Goal: Information Seeking & Learning: Learn about a topic

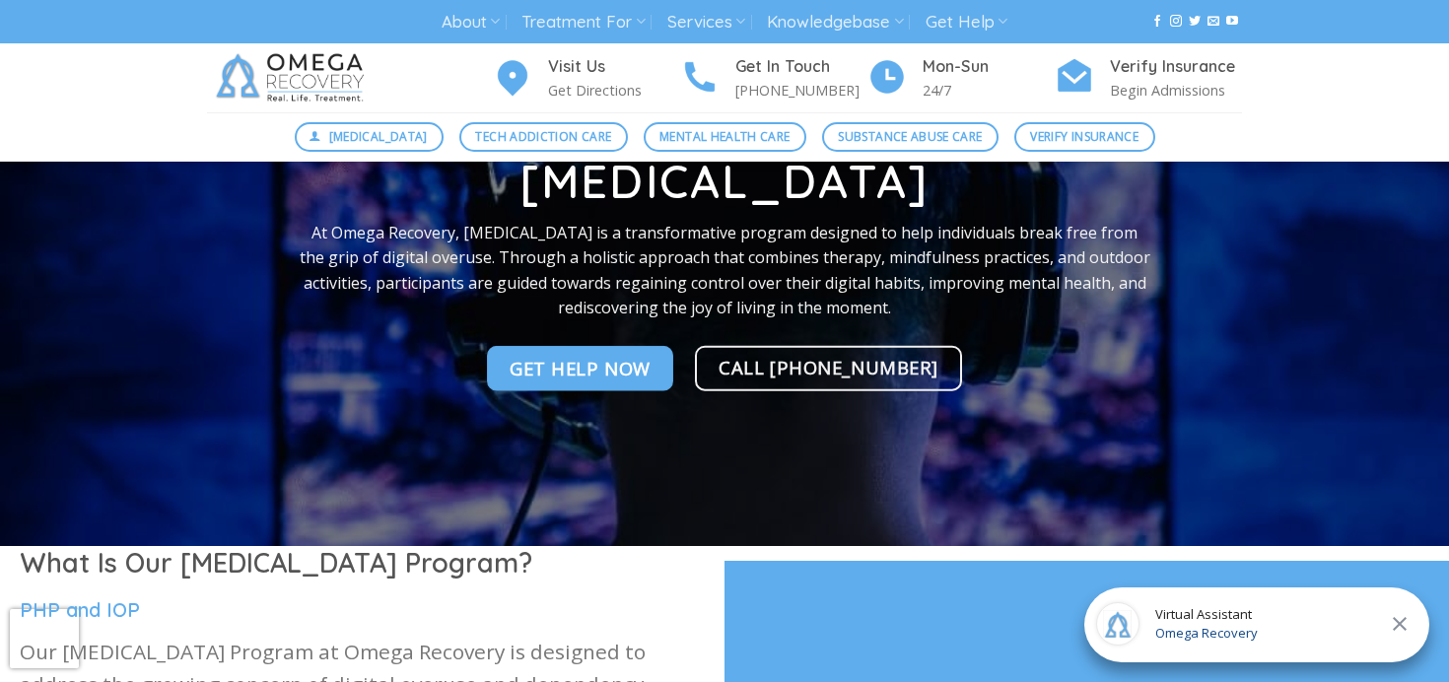
scroll to position [128, 0]
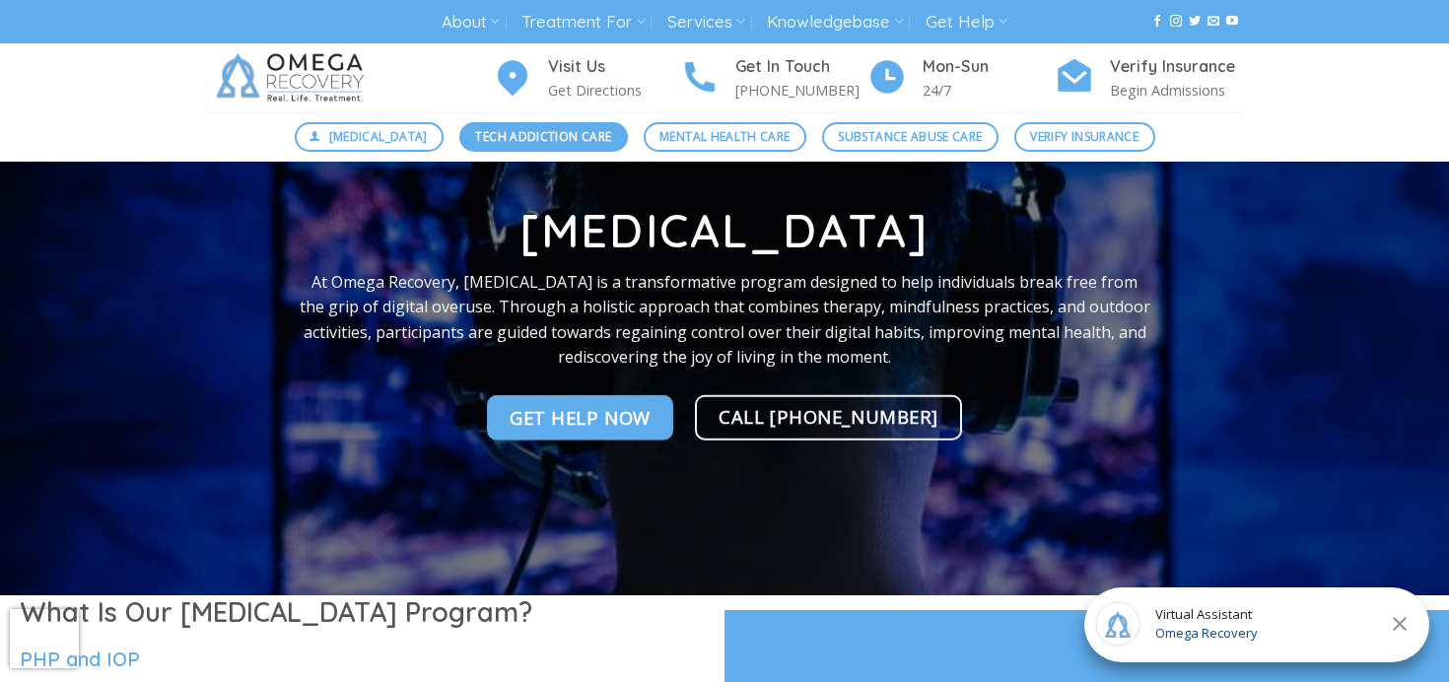
click at [504, 134] on span "Tech Addiction Care" at bounding box center [543, 136] width 136 height 19
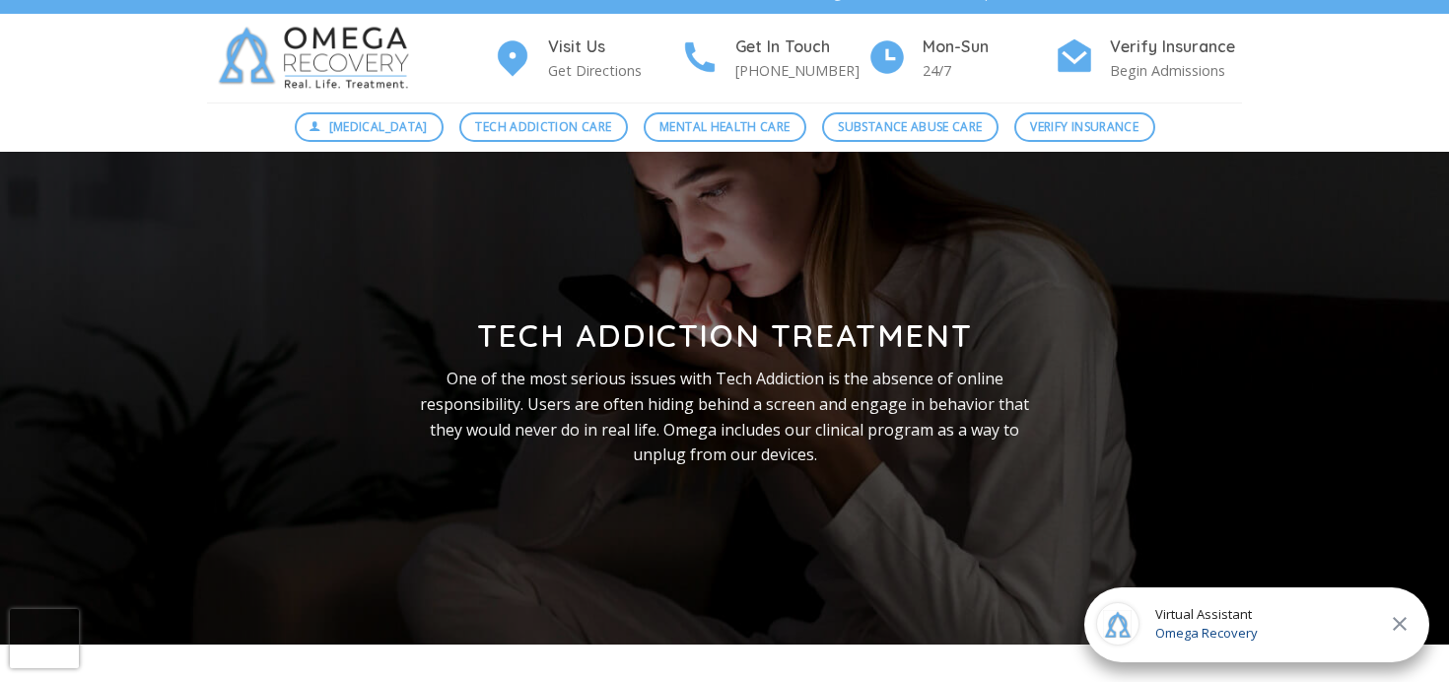
scroll to position [28, 0]
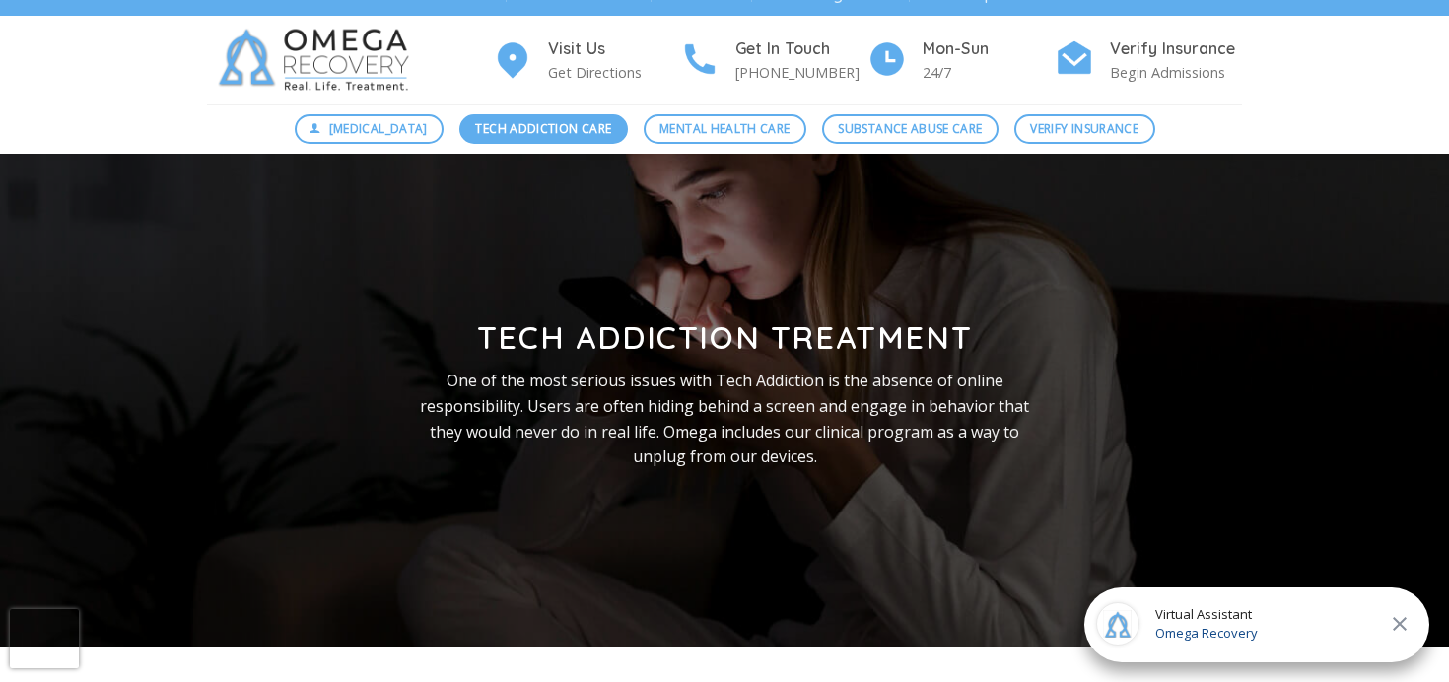
click at [535, 133] on span "Tech Addiction Care" at bounding box center [543, 128] width 136 height 19
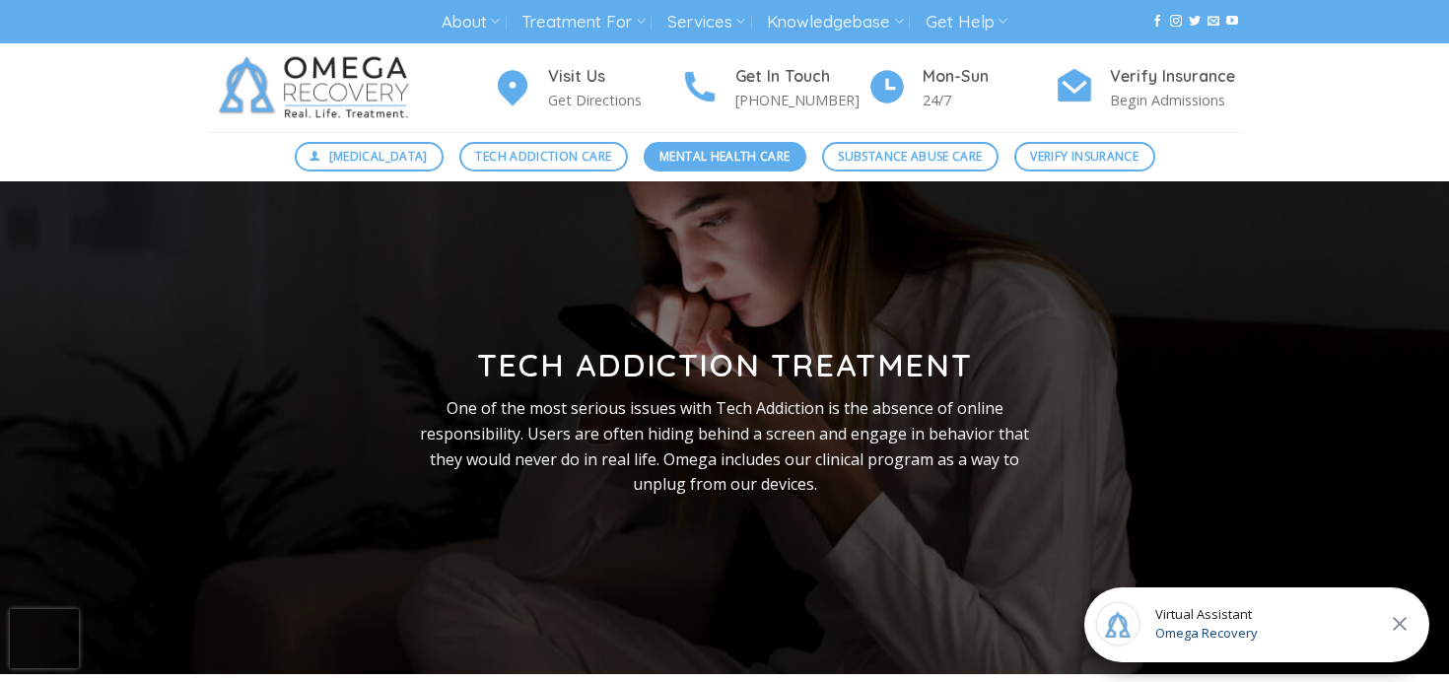
click at [733, 160] on span "Mental Health Care" at bounding box center [724, 156] width 130 height 19
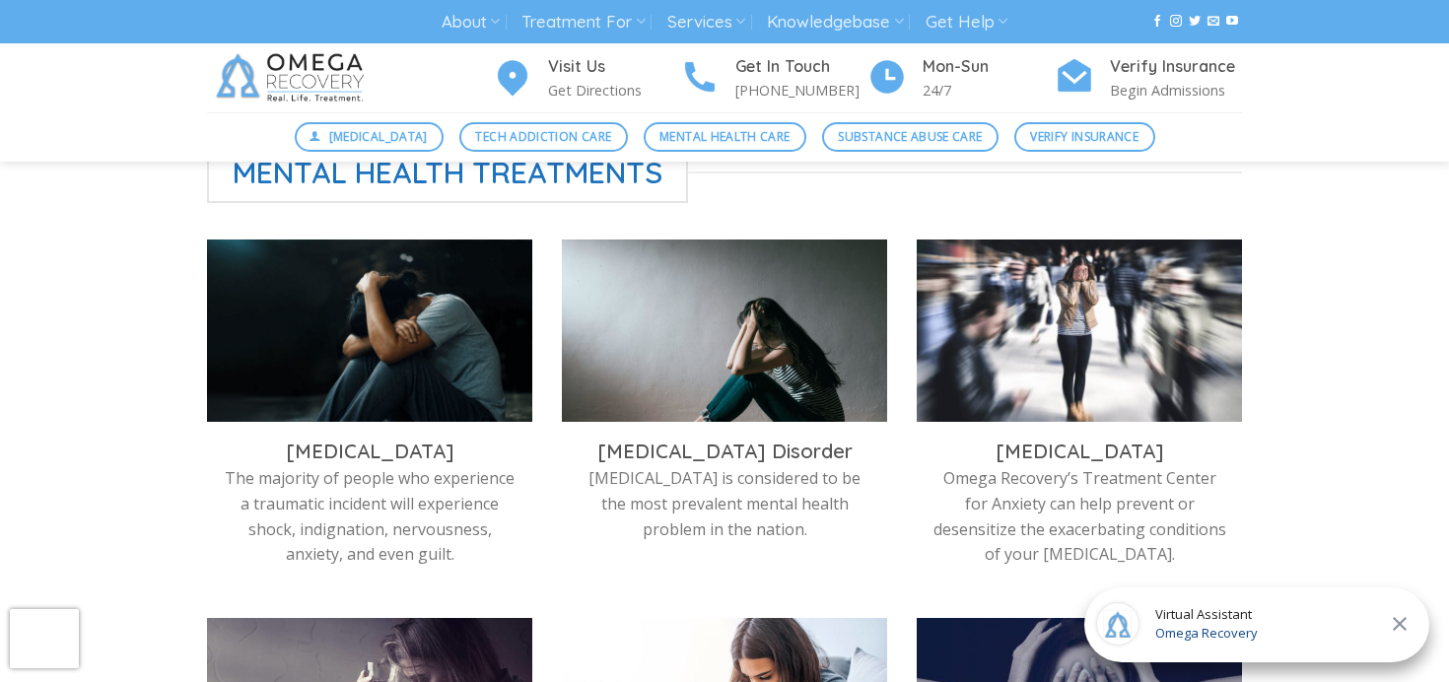
scroll to position [598, 0]
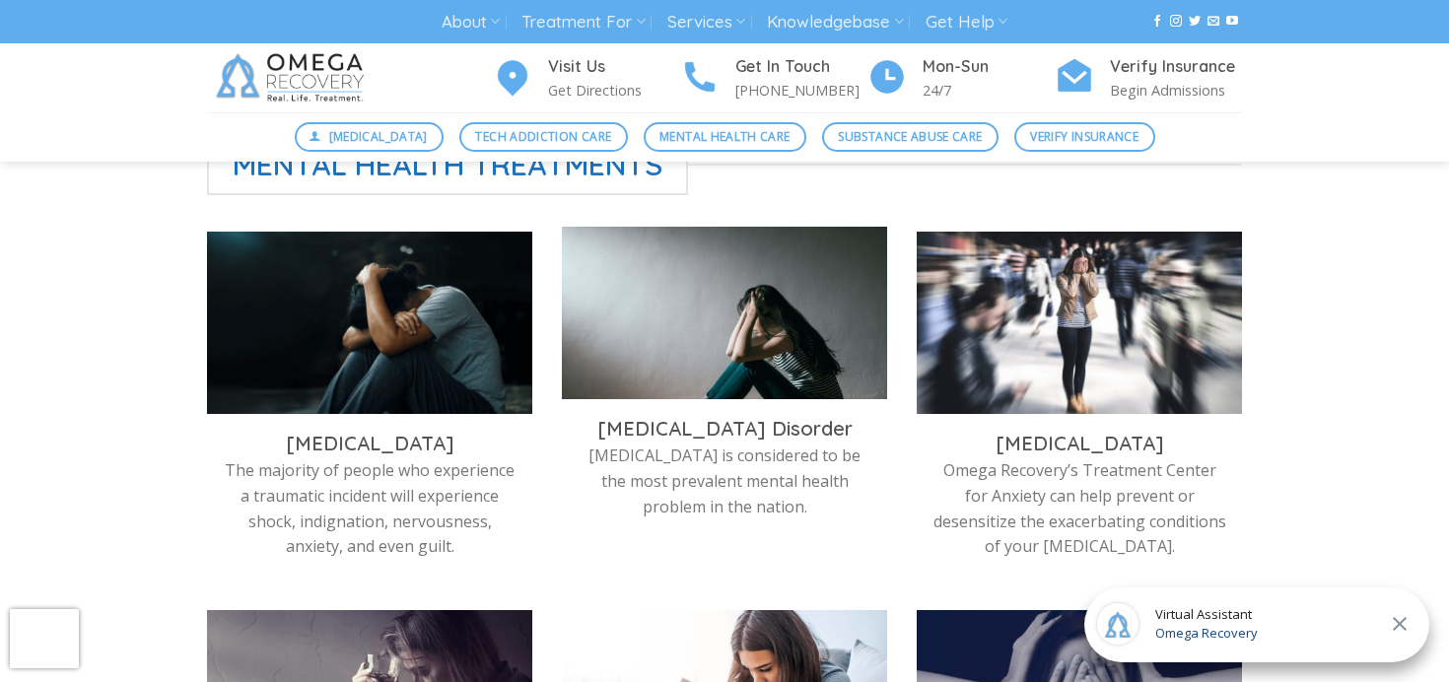
click at [719, 345] on img at bounding box center [724, 318] width 325 height 182
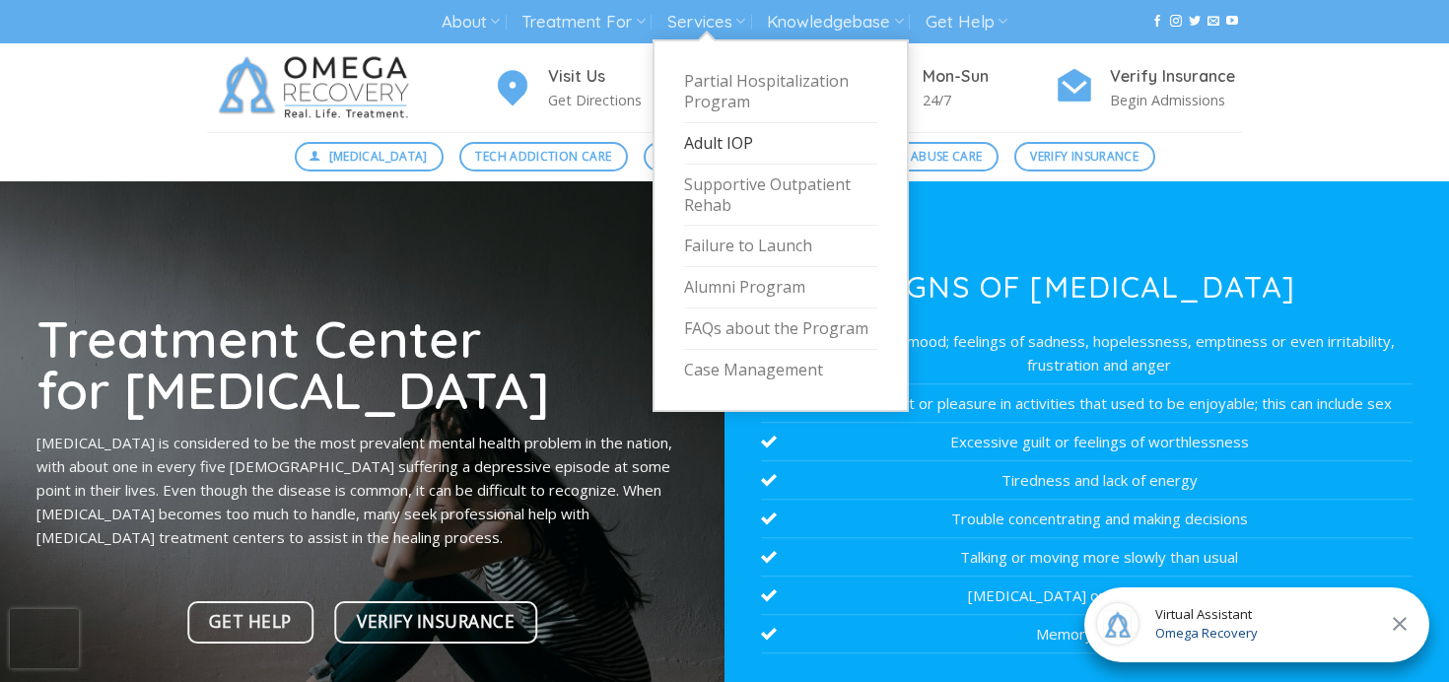
click at [700, 141] on link "Adult IOP" at bounding box center [780, 143] width 193 height 41
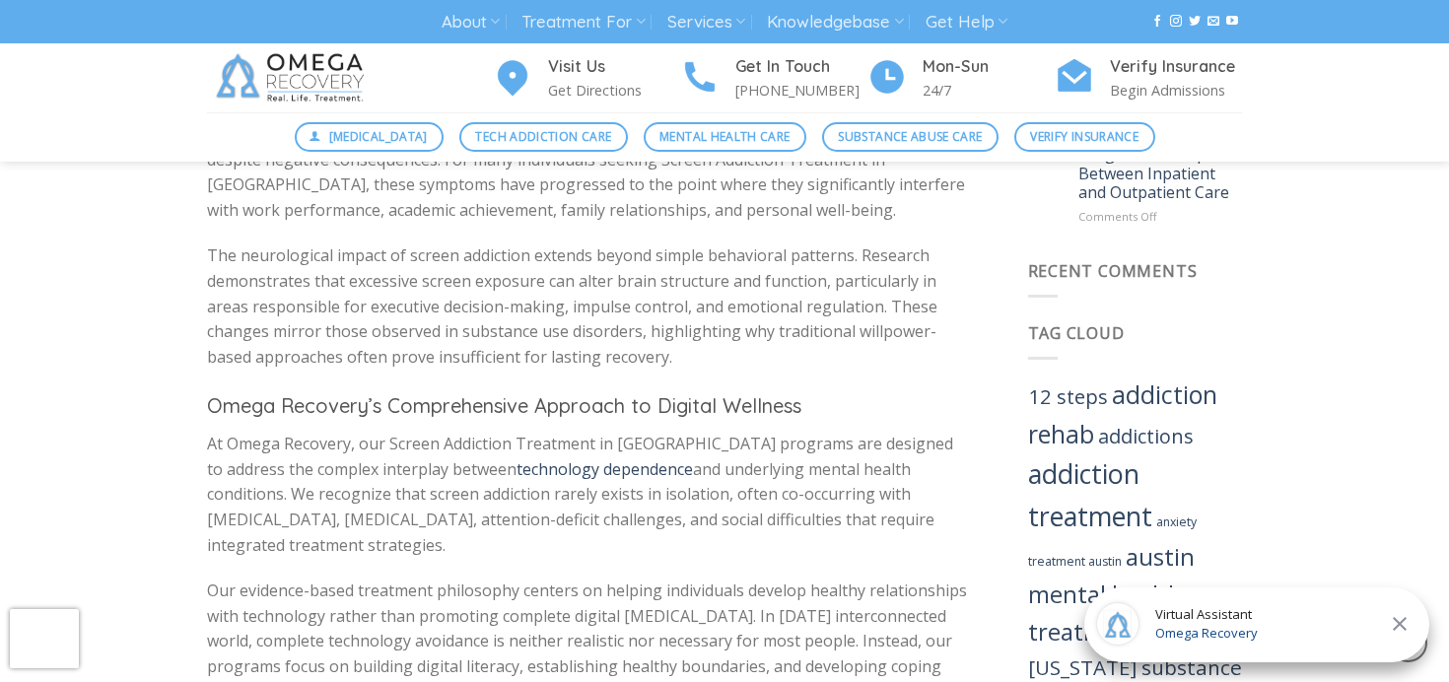
scroll to position [1296, 0]
